Goal: Task Accomplishment & Management: Use online tool/utility

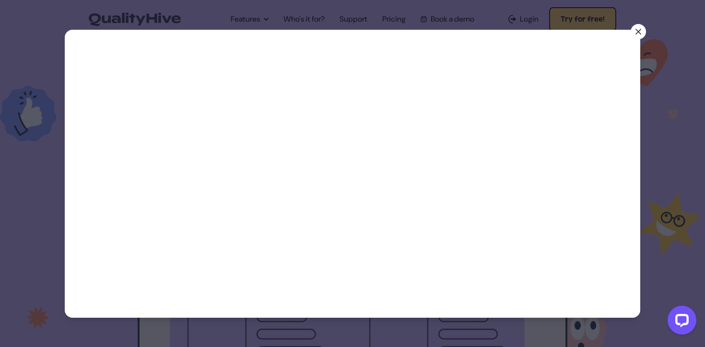
click at [638, 32] on icon at bounding box center [638, 32] width 10 height 10
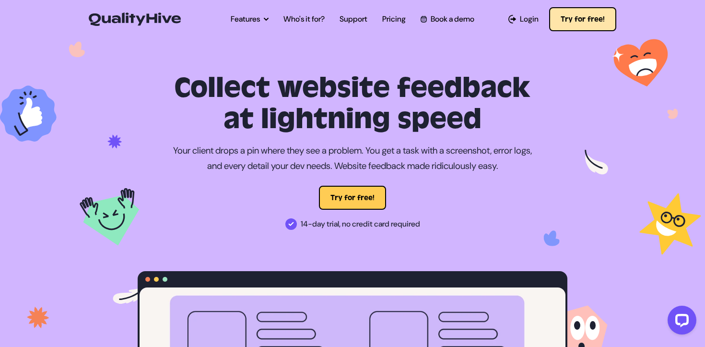
click at [579, 20] on button "Try for free!" at bounding box center [582, 19] width 67 height 24
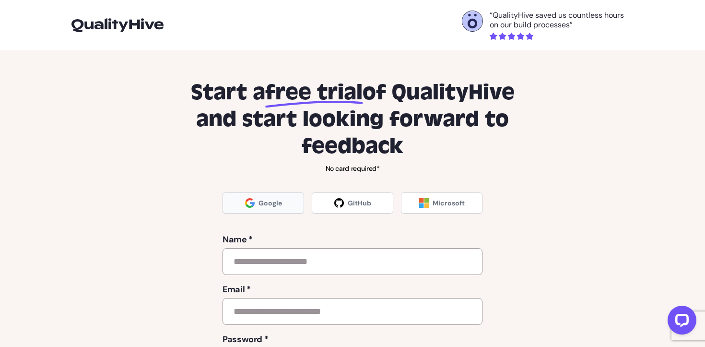
click at [293, 207] on link "Google" at bounding box center [264, 202] width 82 height 21
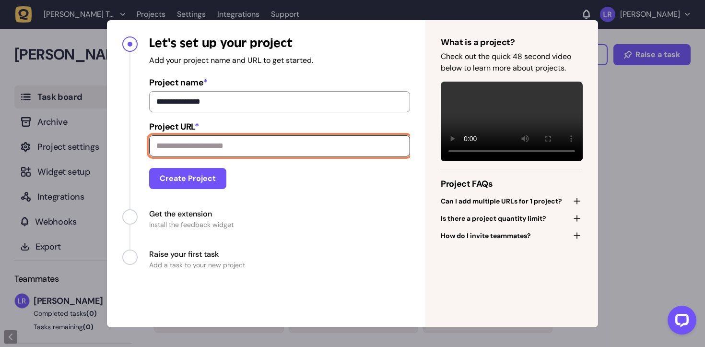
click at [347, 150] on input "Project URL *" at bounding box center [279, 145] width 261 height 21
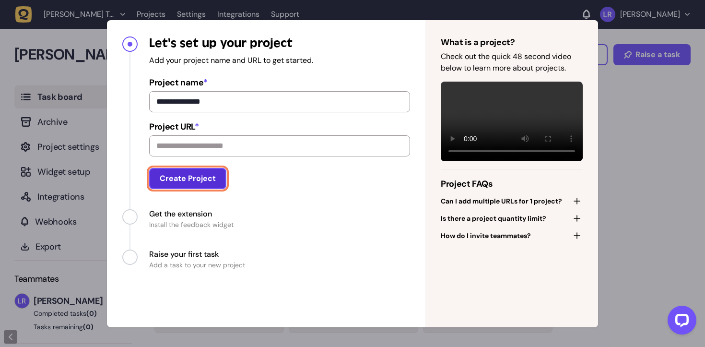
click at [205, 181] on button "Create Project" at bounding box center [187, 178] width 77 height 21
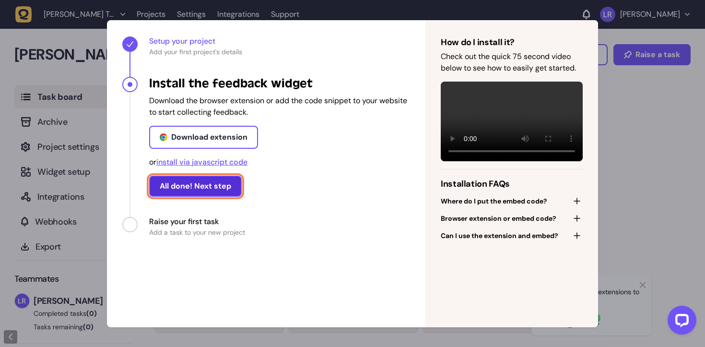
click at [228, 186] on button "All done! Next step" at bounding box center [195, 186] width 93 height 21
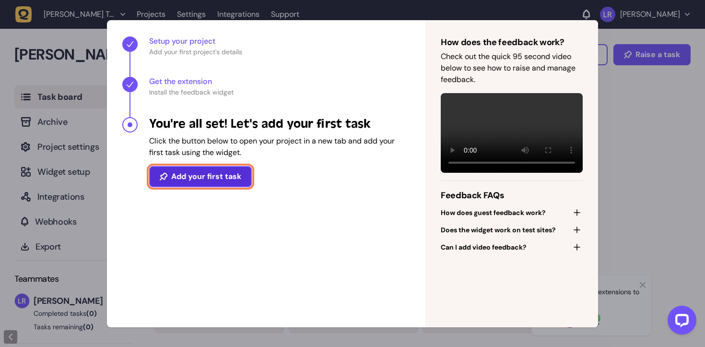
click at [241, 179] on button "Add your first task" at bounding box center [200, 176] width 103 height 21
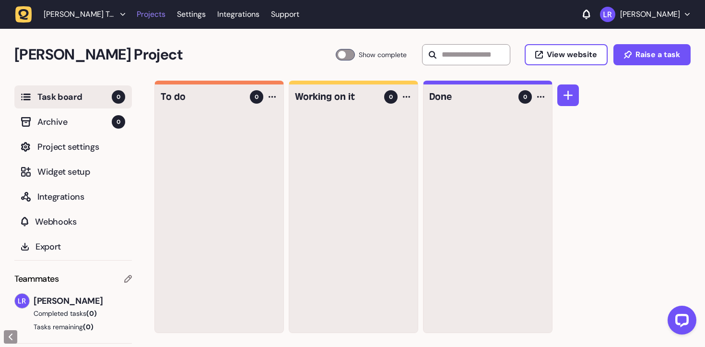
click at [157, 16] on link "Projects" at bounding box center [151, 14] width 29 height 17
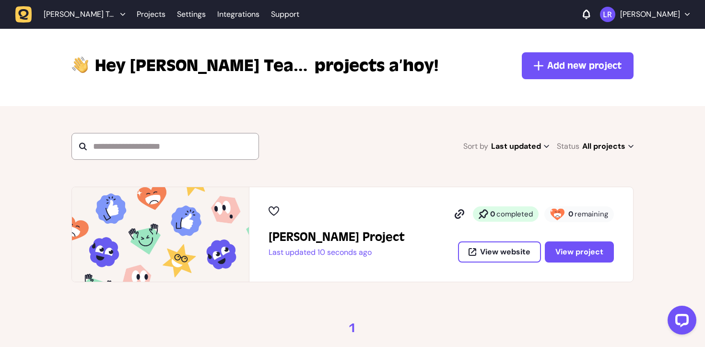
scroll to position [28, 0]
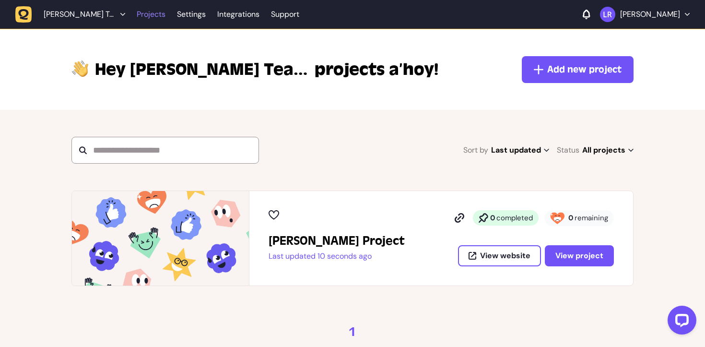
click at [144, 16] on link "Projects" at bounding box center [151, 14] width 29 height 17
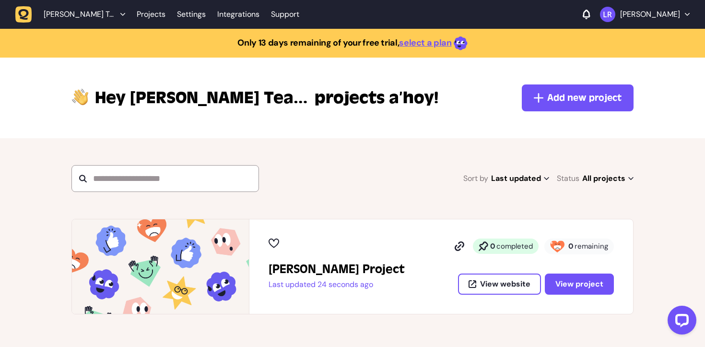
click at [454, 273] on div "View website View project" at bounding box center [533, 283] width 162 height 21
click at [570, 294] on div "Lucas's Project Last updated 24 seconds ago 0 completed 0 remaining View websit…" at bounding box center [441, 266] width 384 height 94
click at [572, 288] on span "View project" at bounding box center [579, 284] width 48 height 8
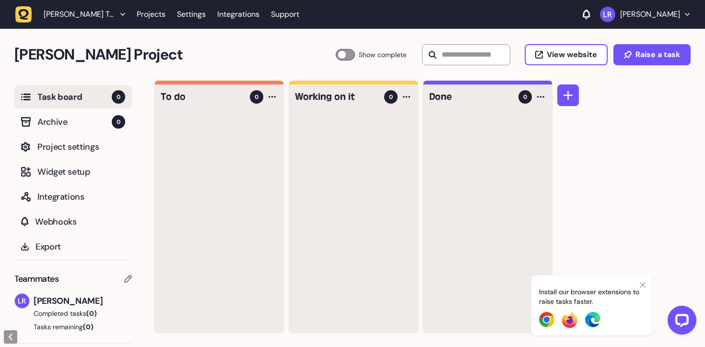
click at [642, 286] on icon at bounding box center [643, 285] width 6 height 8
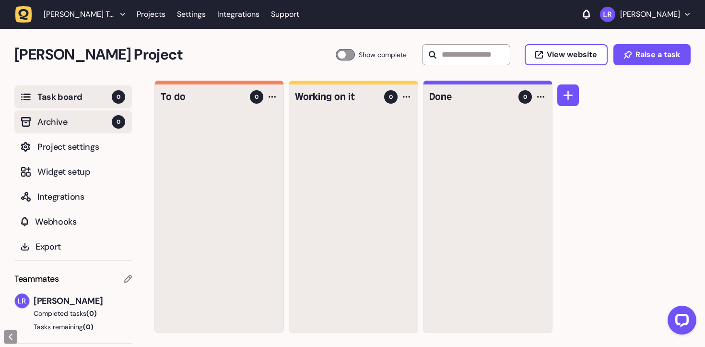
click at [77, 127] on span "Archive" at bounding box center [74, 121] width 74 height 13
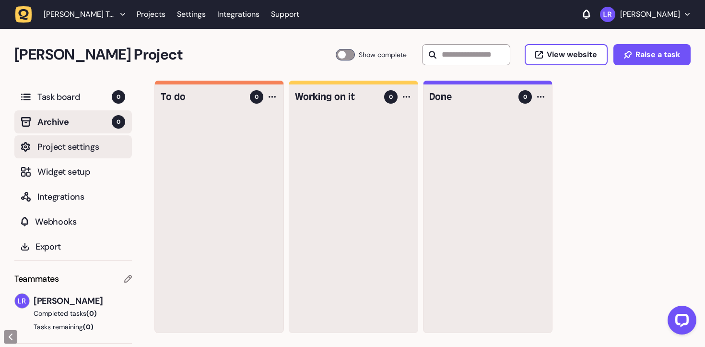
click at [76, 139] on button "Project settings" at bounding box center [72, 146] width 117 height 23
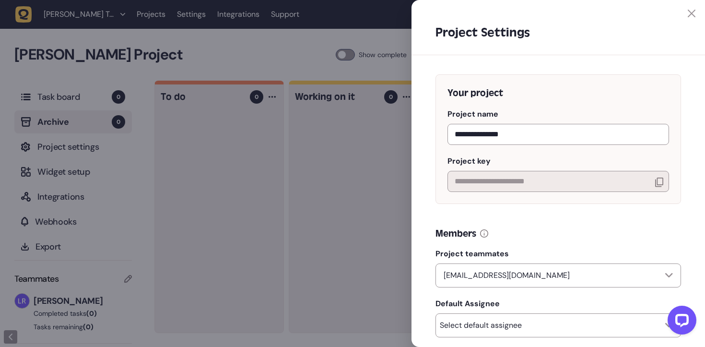
click at [134, 171] on div at bounding box center [352, 173] width 705 height 347
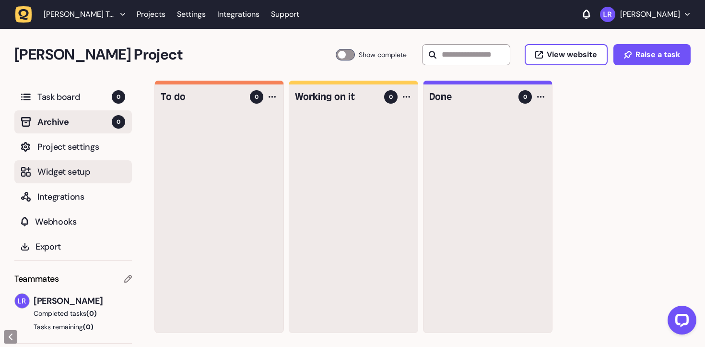
click at [101, 169] on span "Widget setup" at bounding box center [81, 171] width 88 height 13
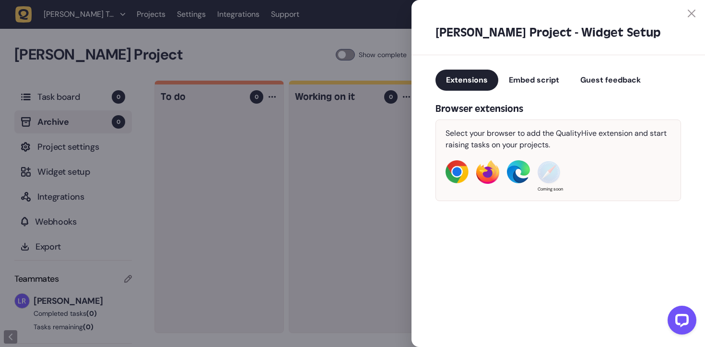
click at [134, 187] on div at bounding box center [352, 173] width 705 height 347
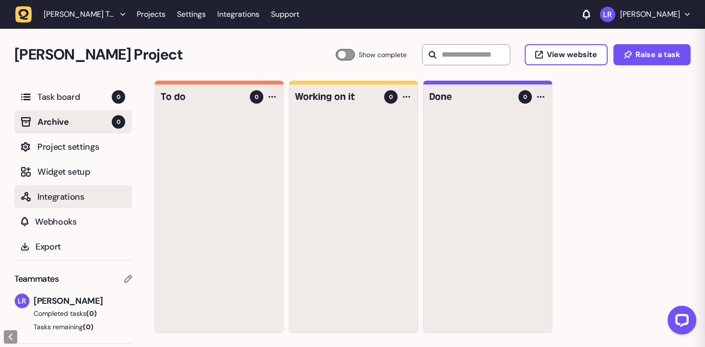
click at [92, 190] on span "Integrations" at bounding box center [81, 196] width 88 height 13
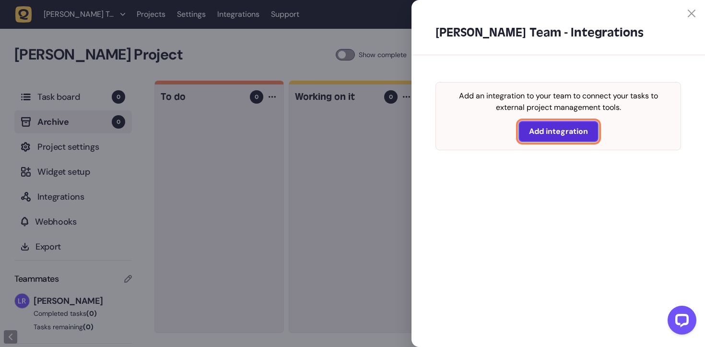
click at [535, 135] on span "Add integration" at bounding box center [558, 132] width 59 height 8
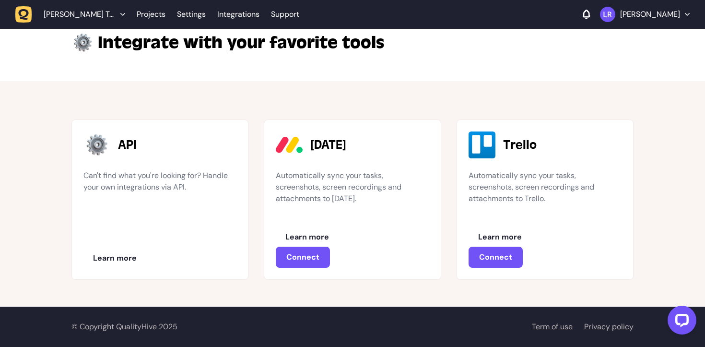
scroll to position [11, 0]
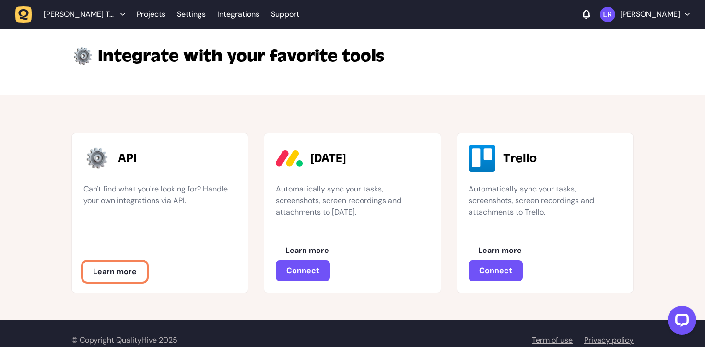
click at [129, 275] on span "Learn more" at bounding box center [115, 272] width 44 height 8
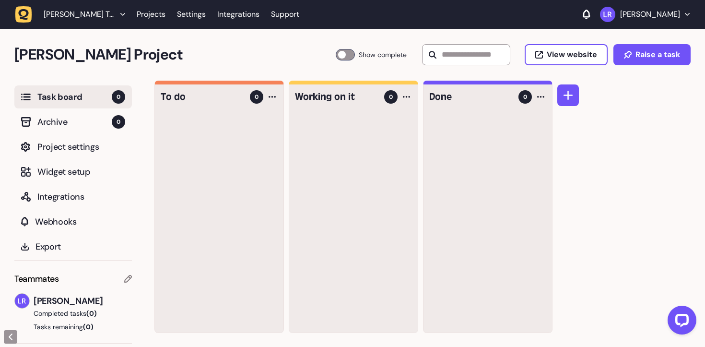
click at [337, 53] on div at bounding box center [345, 55] width 19 height 12
click at [112, 10] on span "Lucas Rodrigues Team" at bounding box center [80, 15] width 72 height 10
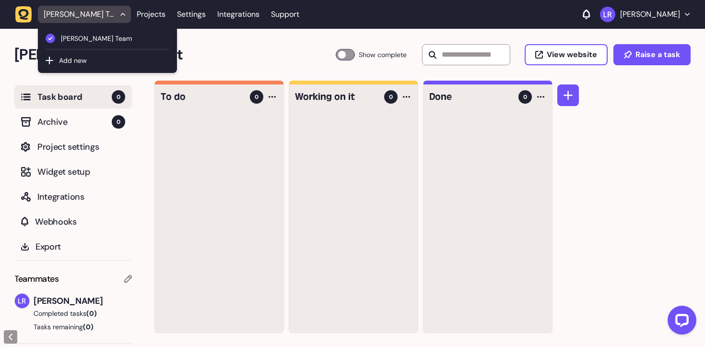
click at [26, 19] on icon "button" at bounding box center [24, 14] width 11 height 11
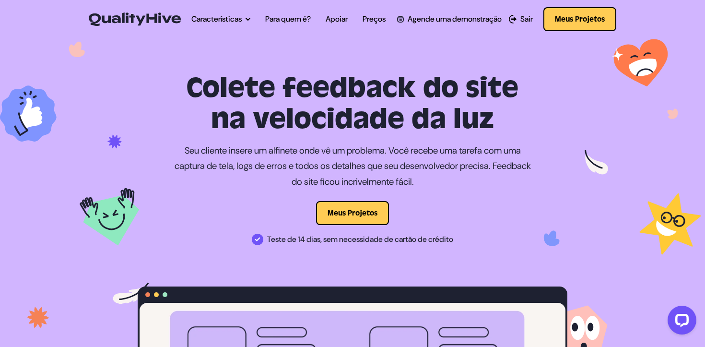
click at [203, 213] on div "Meus Projetos" at bounding box center [353, 213] width 430 height 24
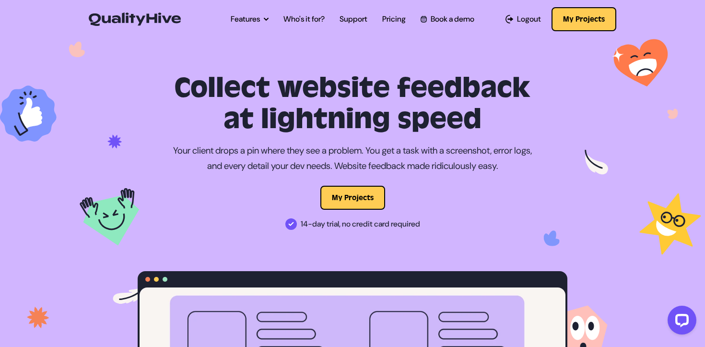
click at [327, 71] on img at bounding box center [352, 230] width 705 height 389
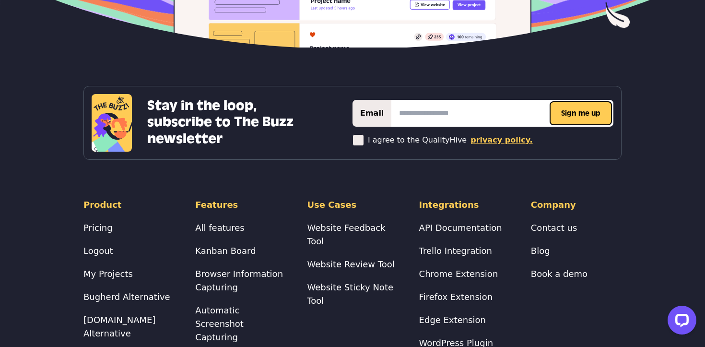
scroll to position [3834, 0]
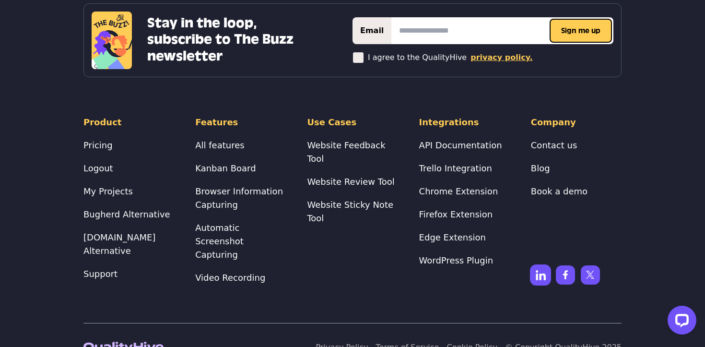
click at [546, 264] on img at bounding box center [540, 274] width 21 height 21
